Goal: Navigation & Orientation: Find specific page/section

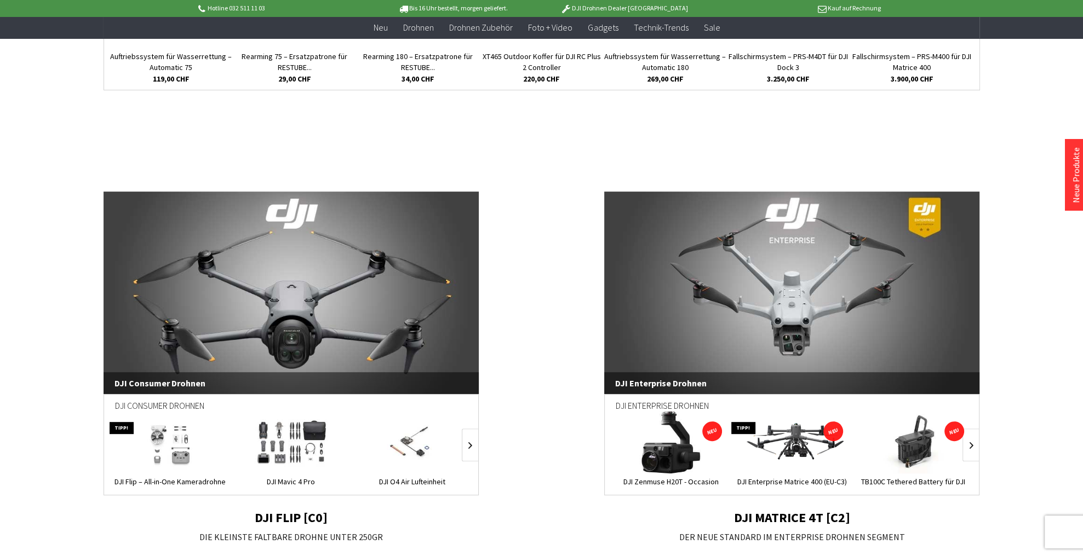
scroll to position [570, 0]
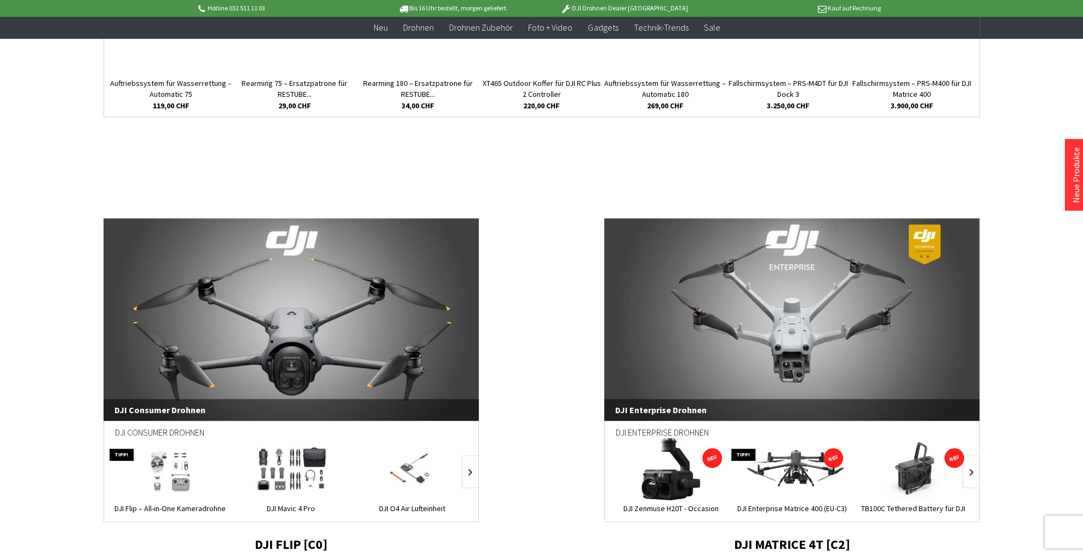
click at [795, 280] on link "DJI Enterprise Drohnen" at bounding box center [792, 320] width 376 height 203
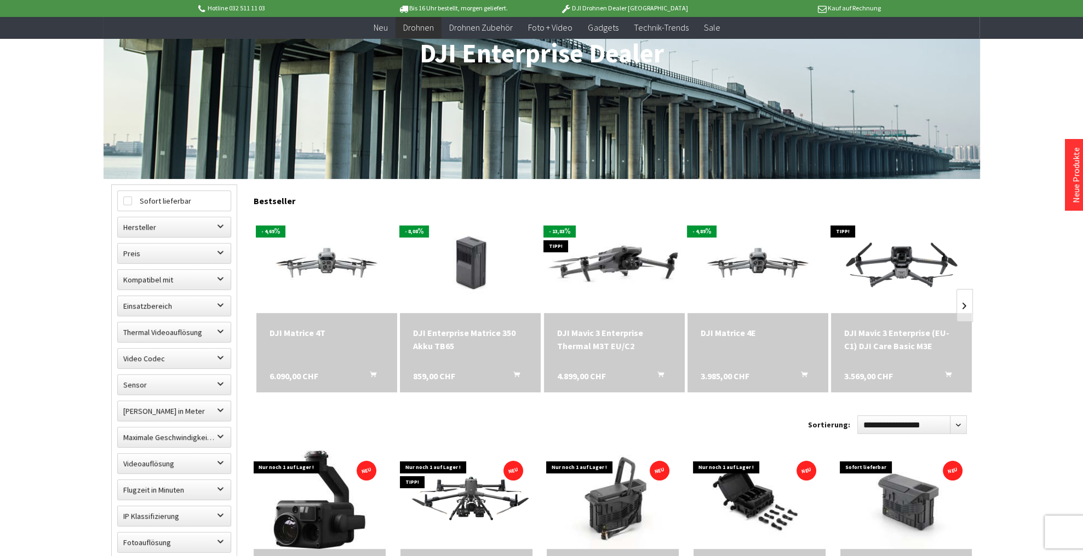
scroll to position [175, 0]
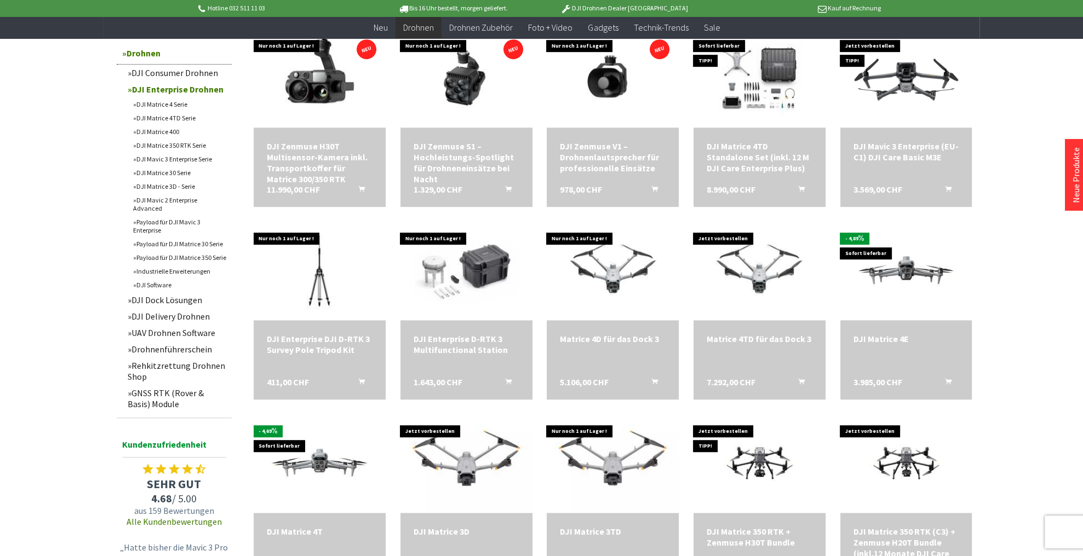
scroll to position [789, 0]
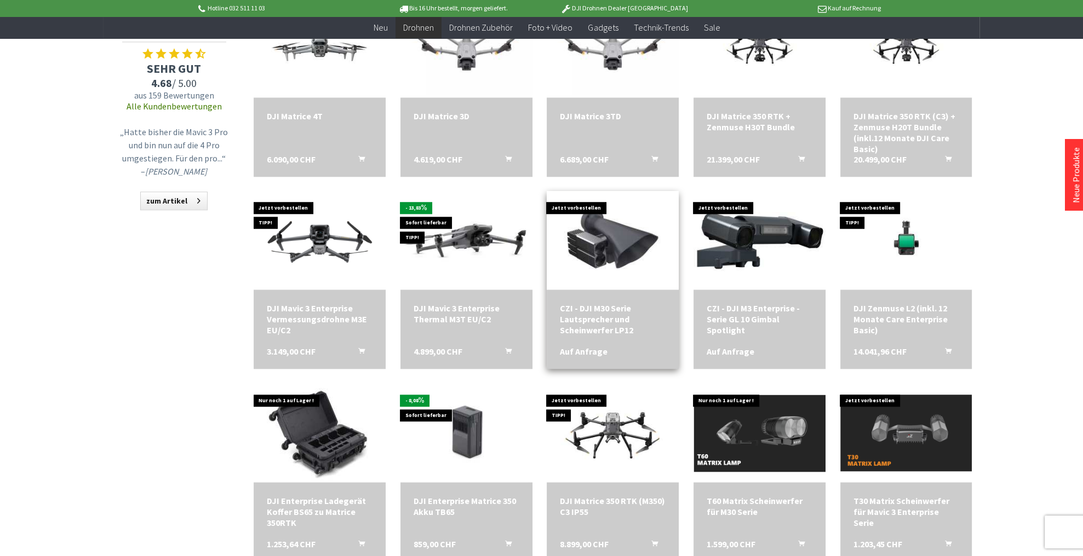
scroll to position [1315, 0]
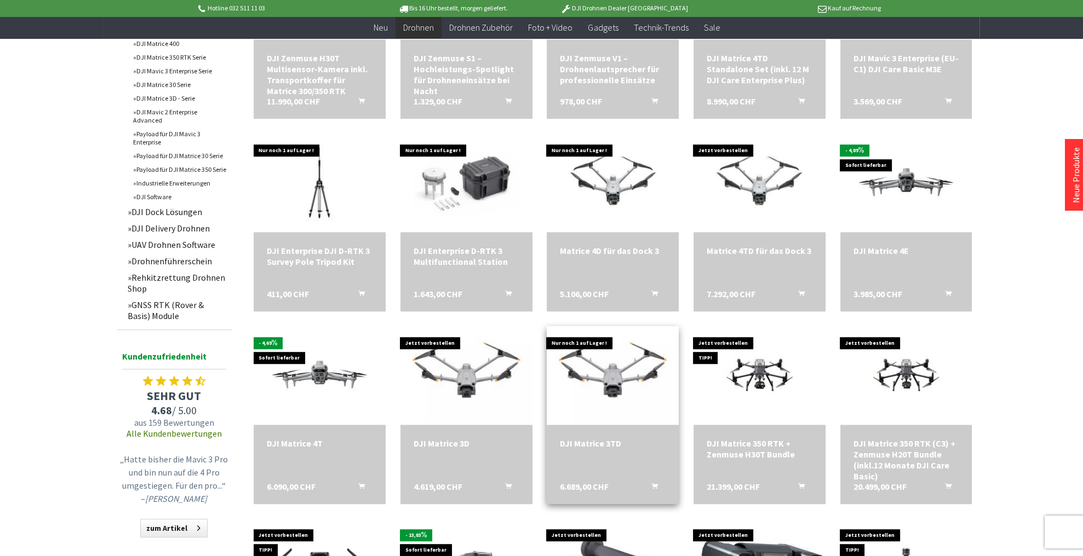
scroll to position [833, 0]
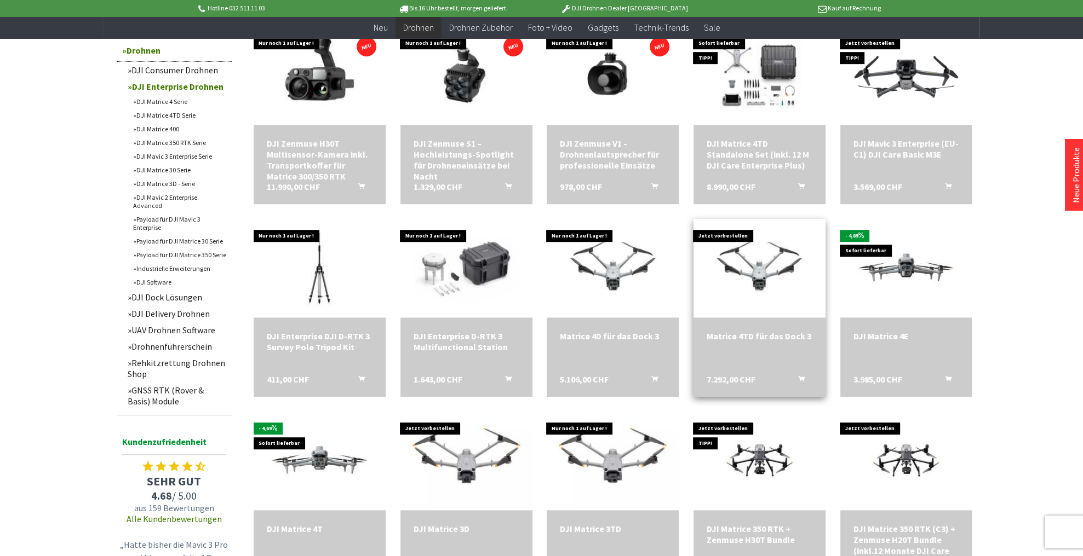
scroll to position [745, 0]
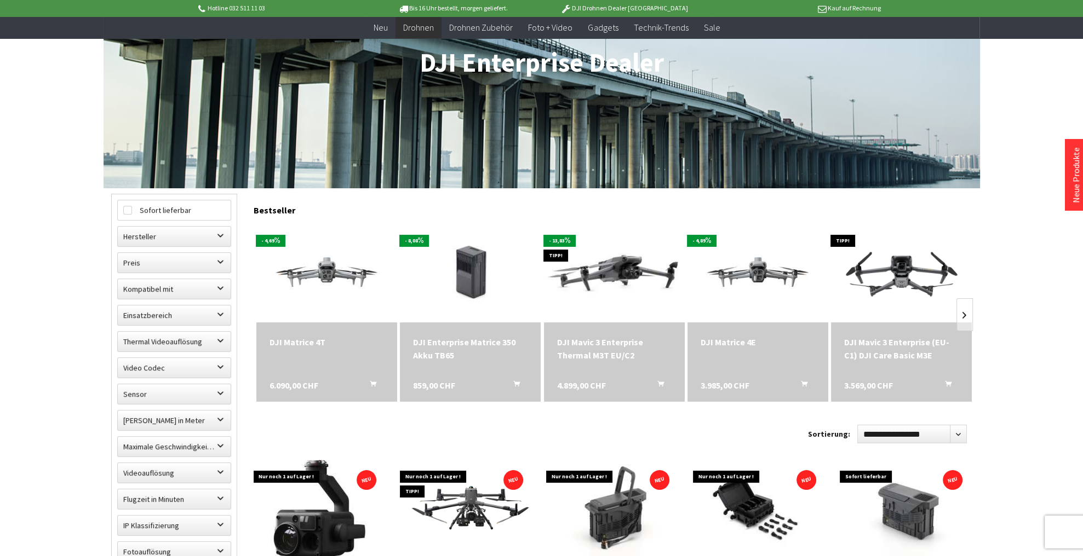
scroll to position [88, 0]
